Goal: Information Seeking & Learning: Find specific fact

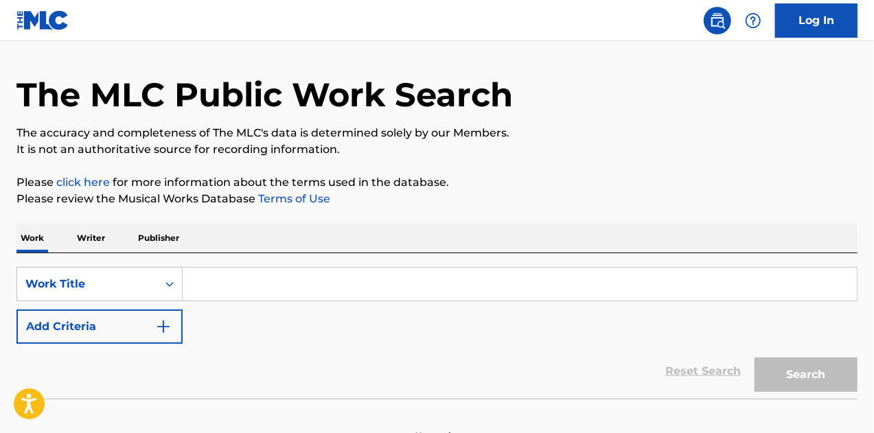
scroll to position [69, 0]
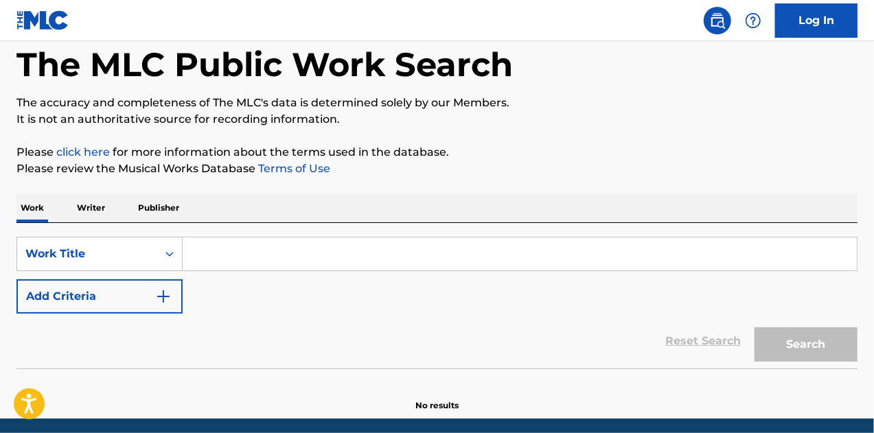
click at [487, 251] on input "Search Form" at bounding box center [520, 254] width 674 height 33
paste input "Live Those Songs"
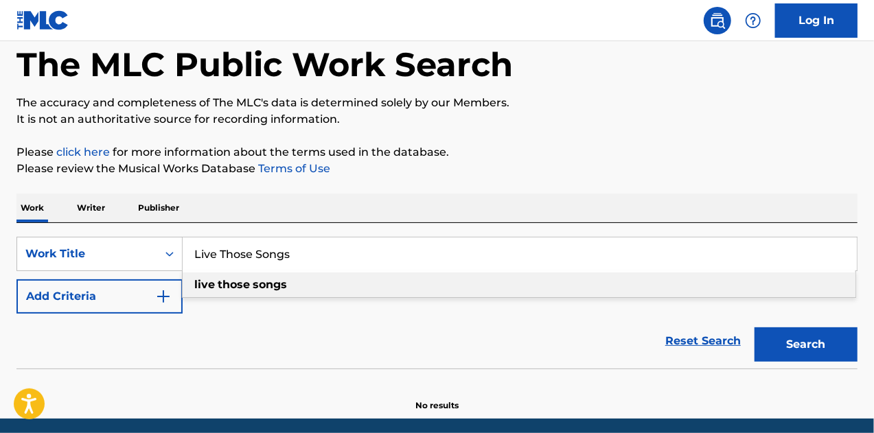
type input "Live Those Songs"
click at [805, 337] on button "Search" at bounding box center [806, 344] width 103 height 34
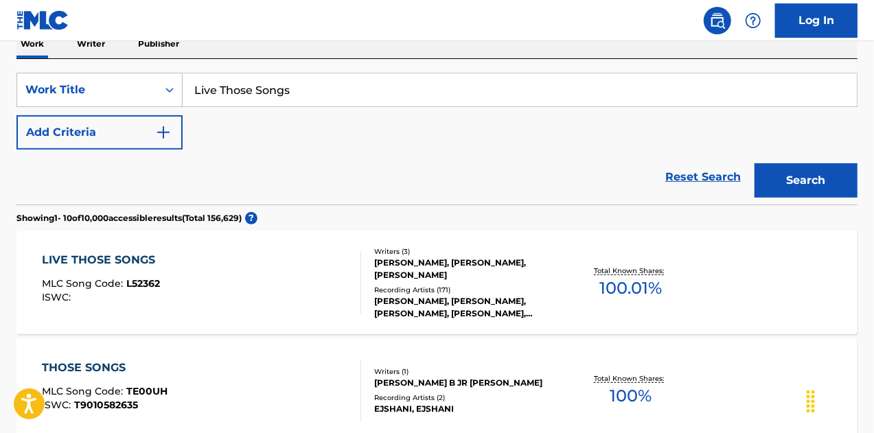
click at [257, 271] on div "LIVE THOSE SONGS MLC Song Code : L52362 ISWC :" at bounding box center [202, 283] width 320 height 62
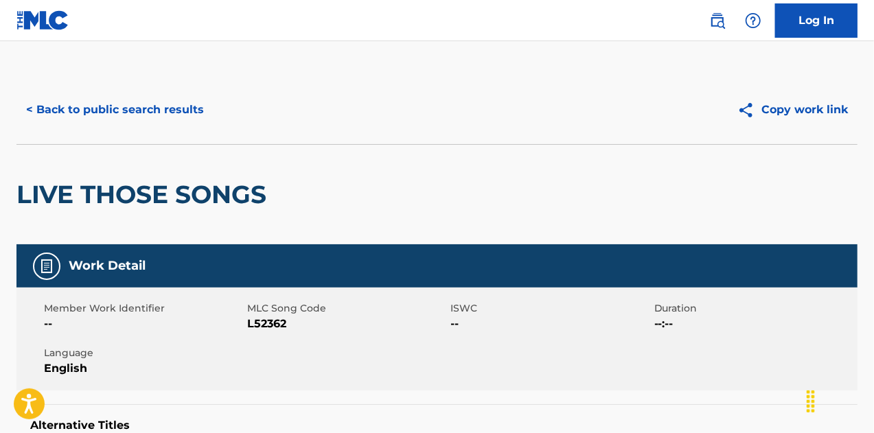
click at [132, 115] on button "< Back to public search results" at bounding box center [114, 110] width 197 height 34
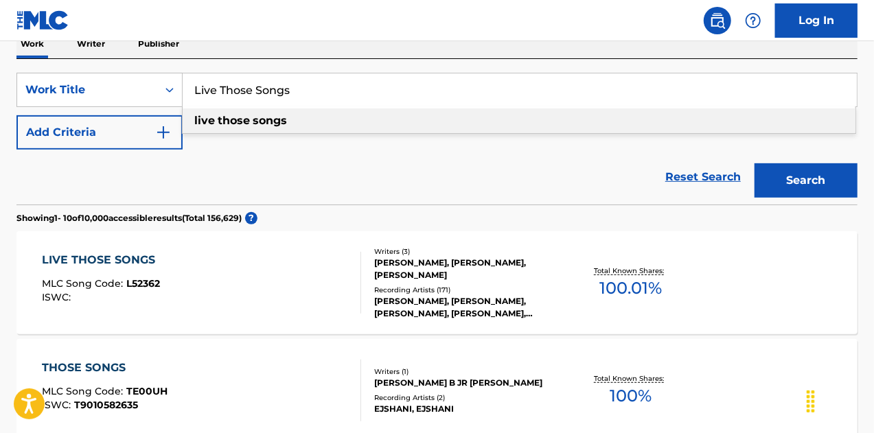
drag, startPoint x: 370, startPoint y: 84, endPoint x: 0, endPoint y: 94, distance: 370.2
paste input "Someone Else's Hog"
type input "Someone Else's Hog"
click at [796, 176] on button "Search" at bounding box center [806, 180] width 103 height 34
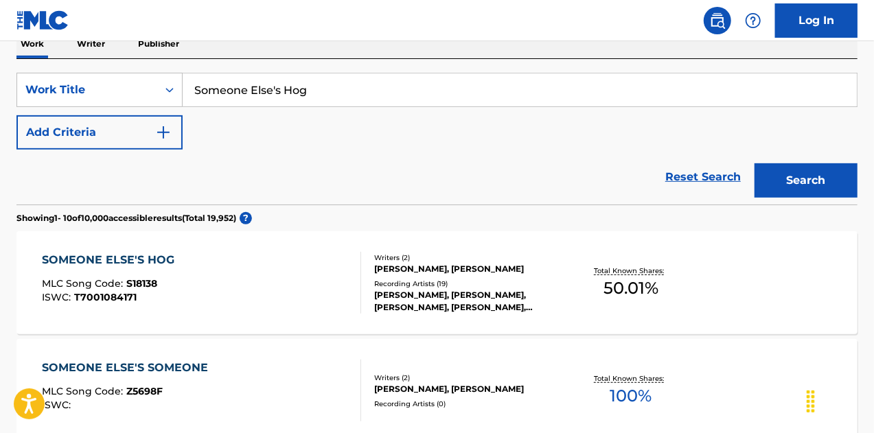
click at [306, 285] on div "SOMEONE ELSE'S HOG MLC Song Code : S18138 ISWC : T7001084171" at bounding box center [202, 283] width 320 height 62
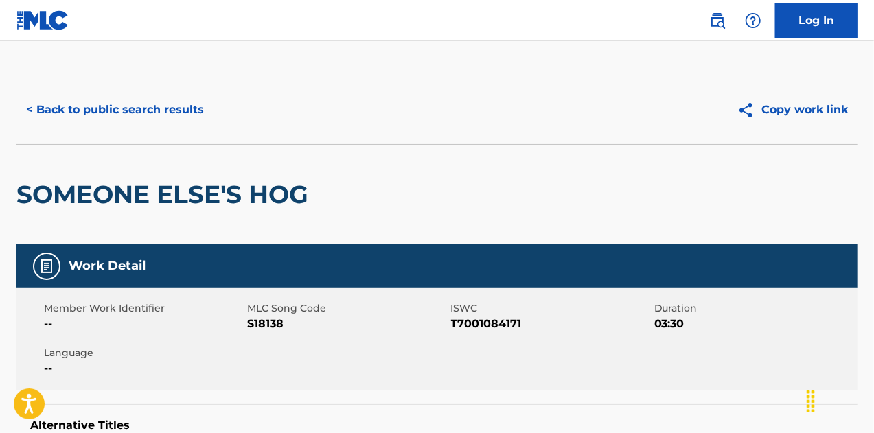
click at [172, 112] on button "< Back to public search results" at bounding box center [114, 110] width 197 height 34
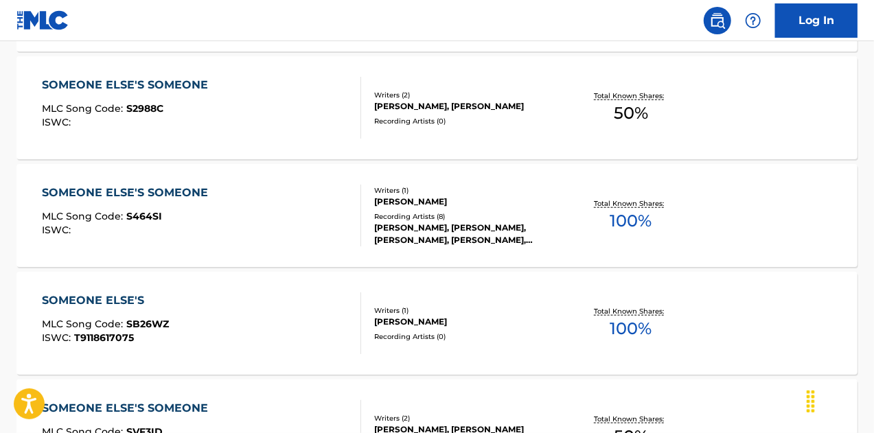
scroll to position [645, 0]
